Goal: Transaction & Acquisition: Book appointment/travel/reservation

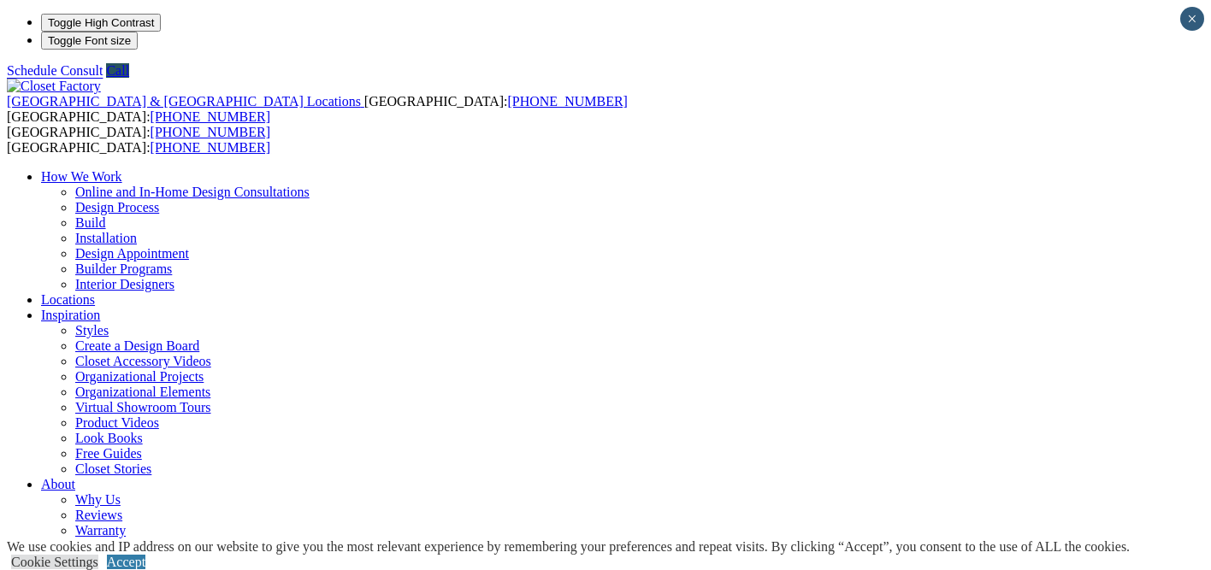
select select "**"
click at [145, 555] on link "Accept" at bounding box center [126, 562] width 38 height 15
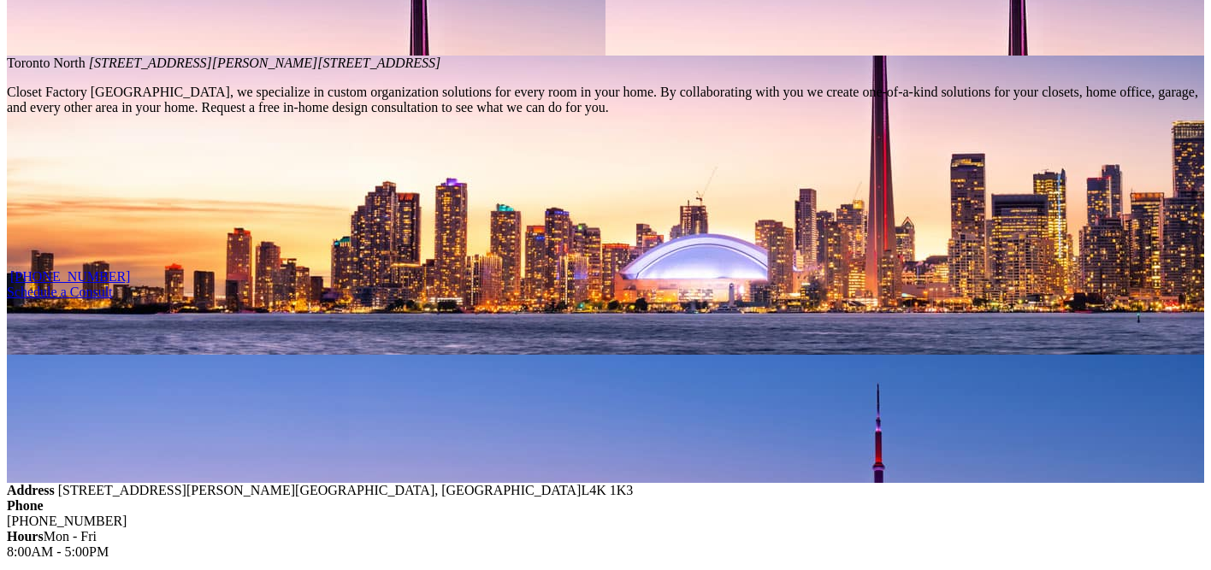
scroll to position [1202, 0]
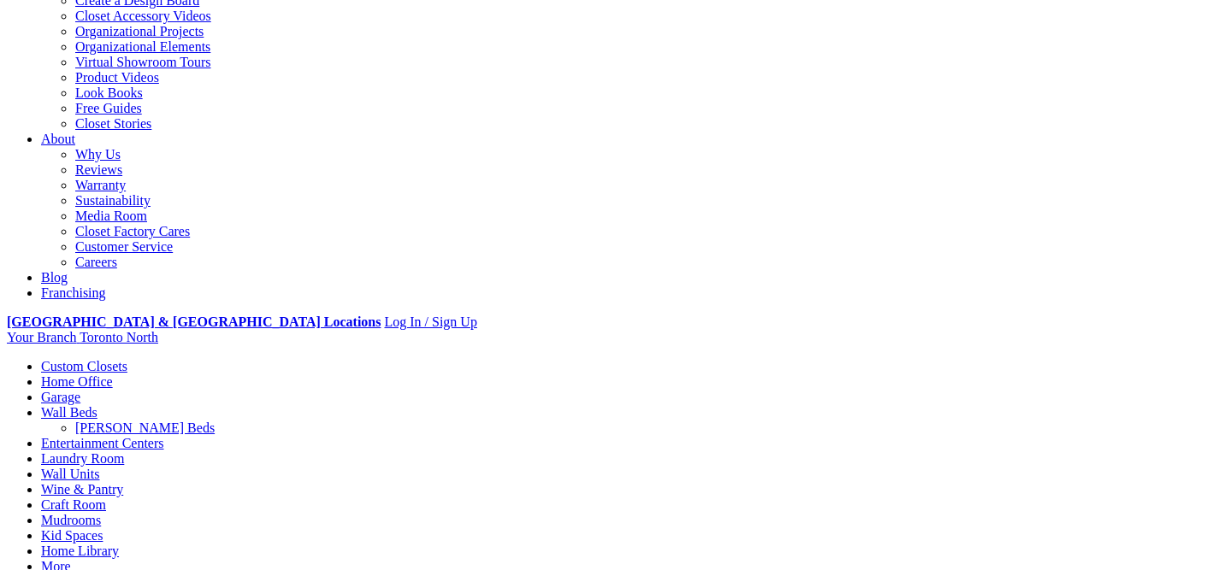
scroll to position [369, 0]
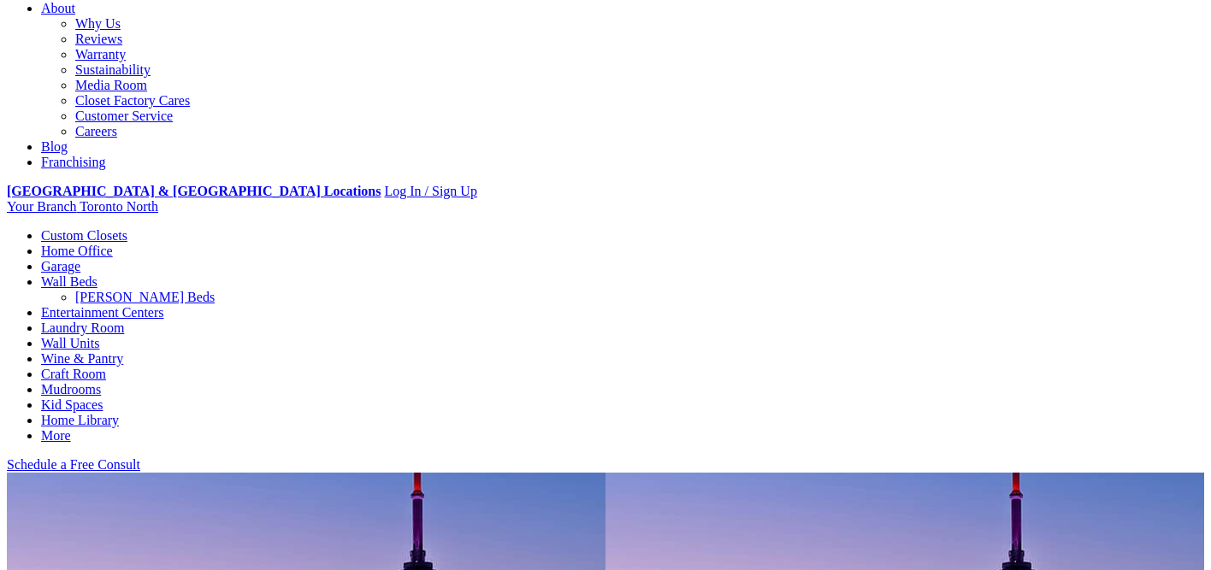
scroll to position [0, 0]
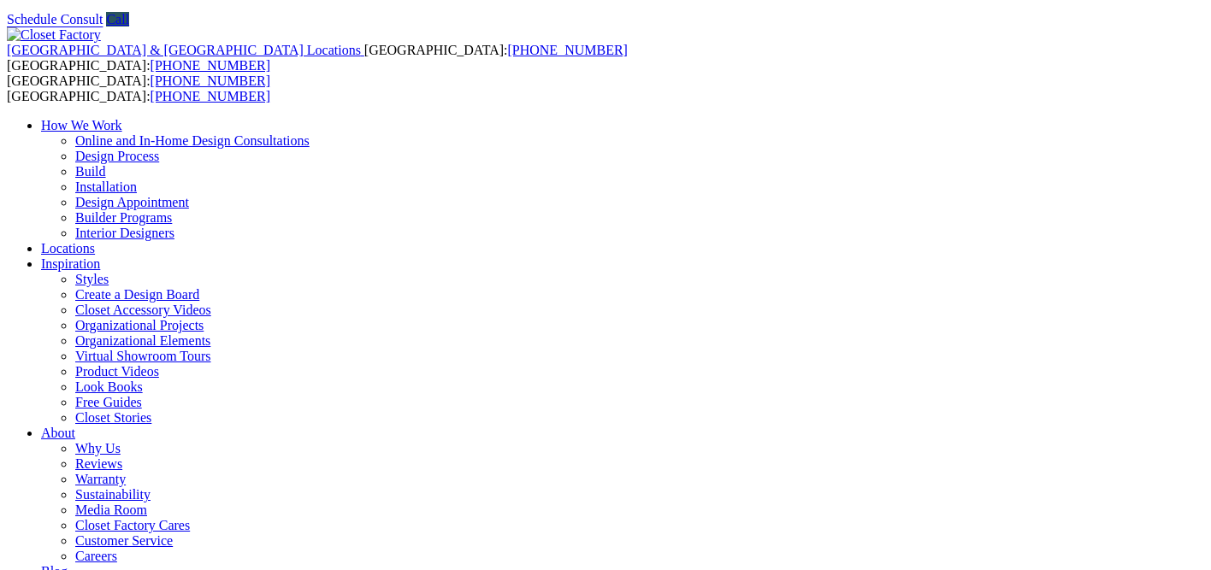
scroll to position [69, 0]
